Goal: Task Accomplishment & Management: Manage account settings

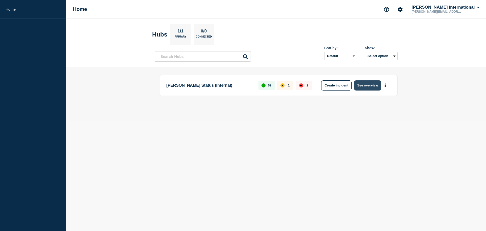
click at [370, 85] on button "See overview" at bounding box center [367, 85] width 27 height 10
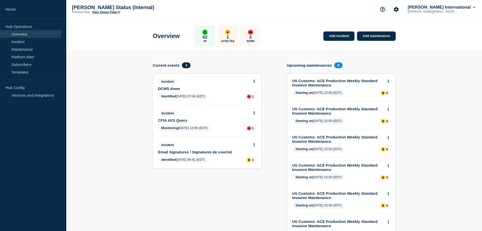
click at [183, 118] on link "CFIA AVS Query" at bounding box center [203, 120] width 91 height 4
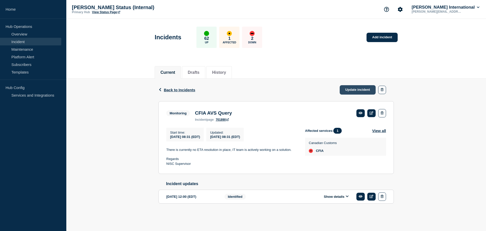
click at [350, 91] on link "Update incident" at bounding box center [358, 89] width 36 height 9
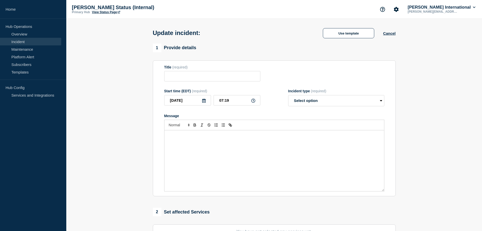
type input "CFIA AVS Query"
click at [316, 104] on select "Select option Investigating Identified Monitoring Resolved" at bounding box center [336, 100] width 96 height 11
select select "resolved"
click at [288, 96] on select "Select option Investigating Identified Monitoring Resolved" at bounding box center [336, 100] width 96 height 11
click at [184, 145] on div "Message" at bounding box center [275, 160] width 220 height 61
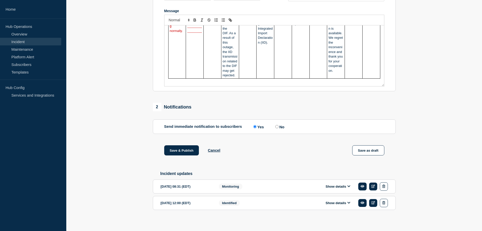
scroll to position [110, 0]
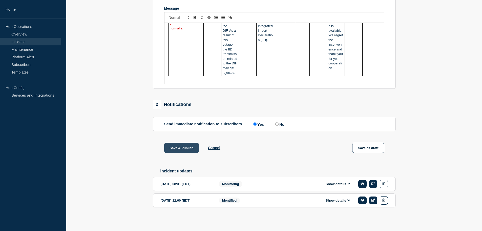
click at [185, 147] on button "Save & Publish" at bounding box center [181, 148] width 35 height 10
